Goal: Information Seeking & Learning: Check status

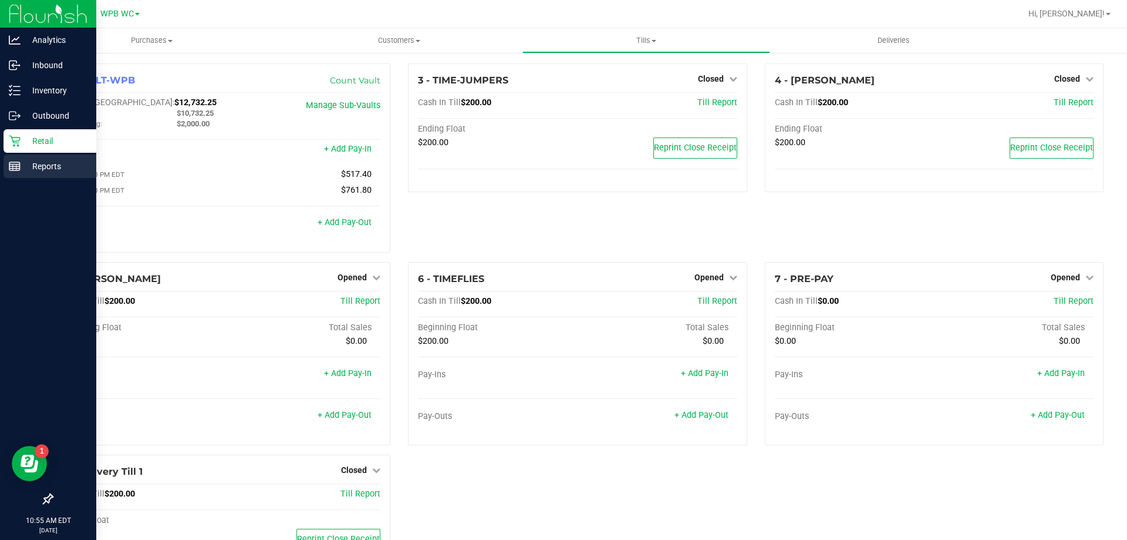
click at [26, 168] on p "Reports" at bounding box center [56, 166] width 70 height 14
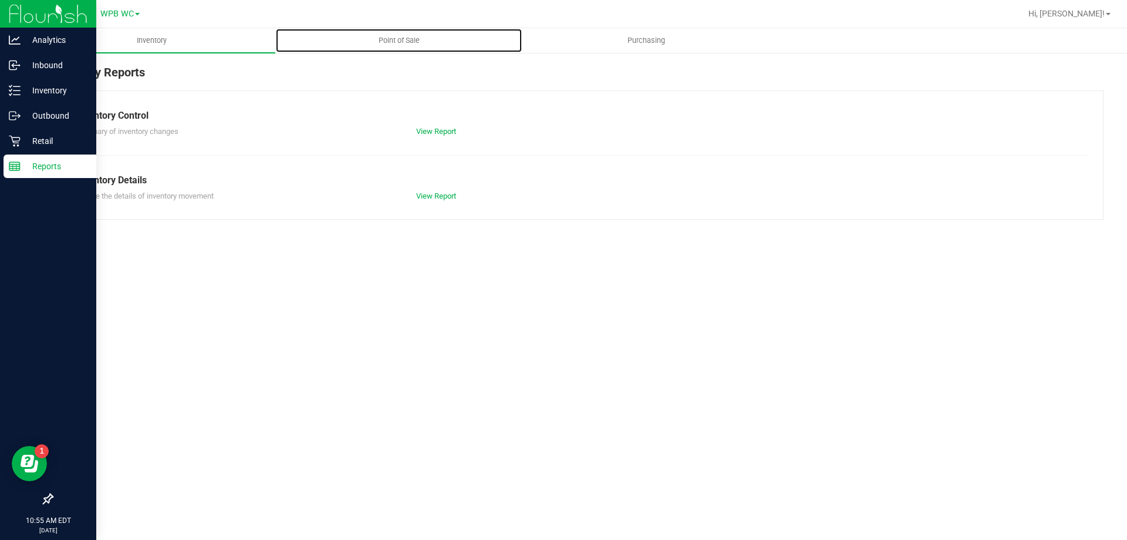
click at [410, 37] on span "Point of Sale" at bounding box center [399, 40] width 73 height 11
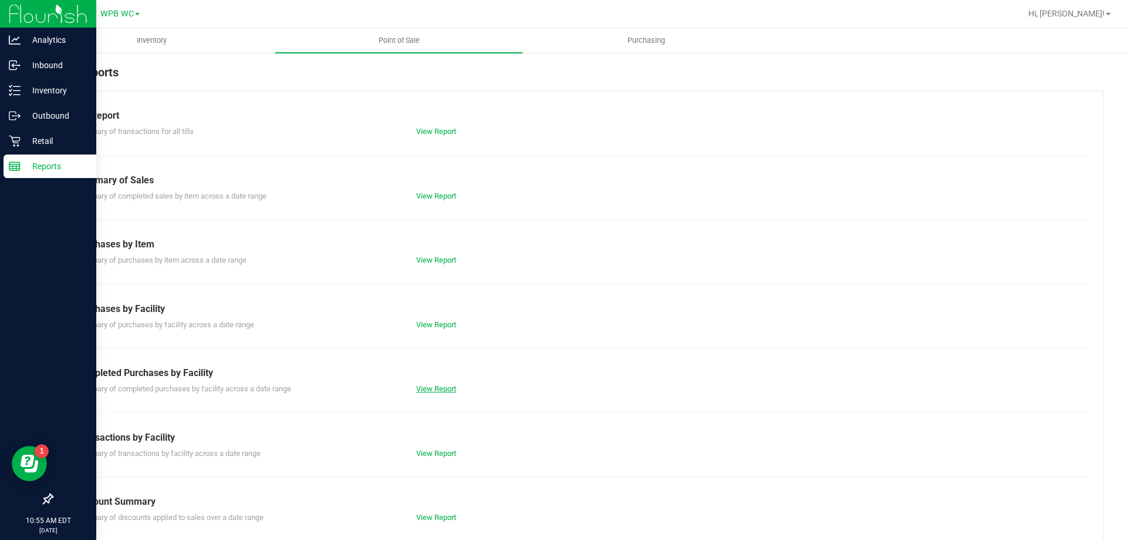
click at [445, 390] on link "View Report" at bounding box center [436, 388] width 40 height 9
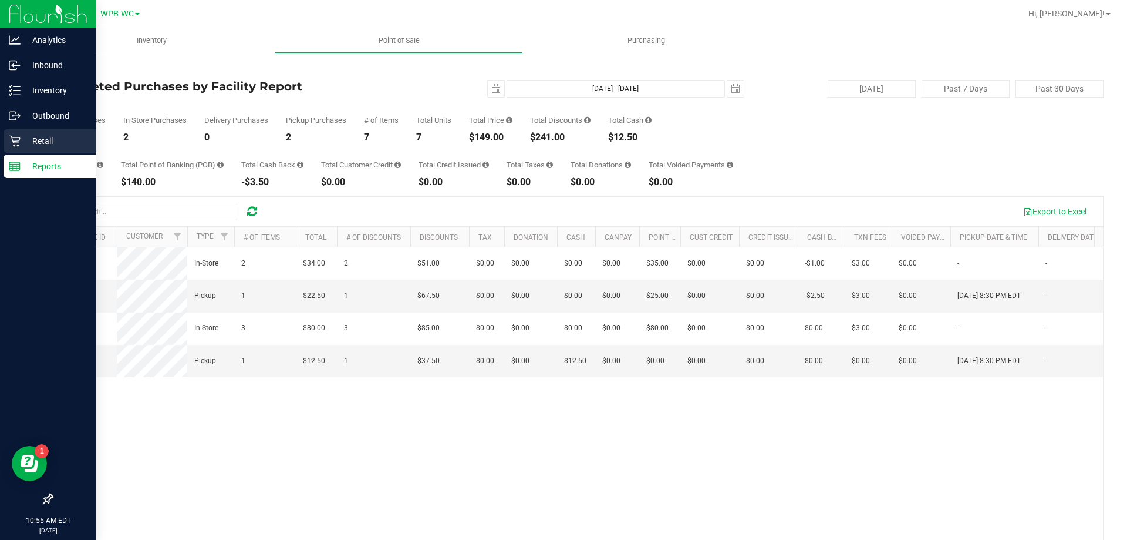
click at [18, 144] on icon at bounding box center [15, 141] width 12 height 12
